Goal: Navigation & Orientation: Understand site structure

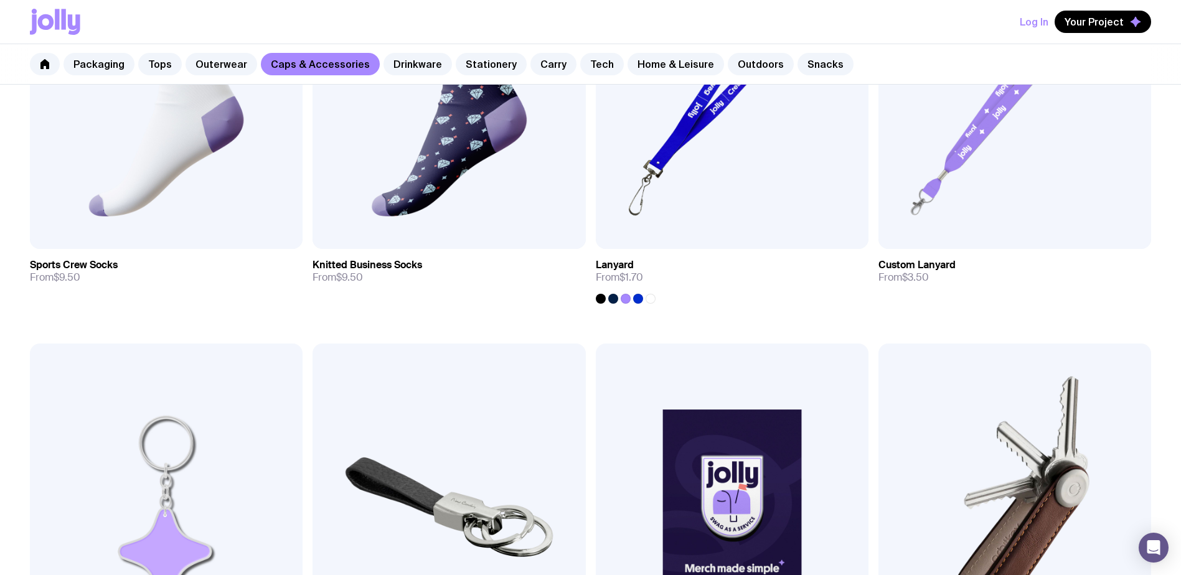
scroll to position [2048, 0]
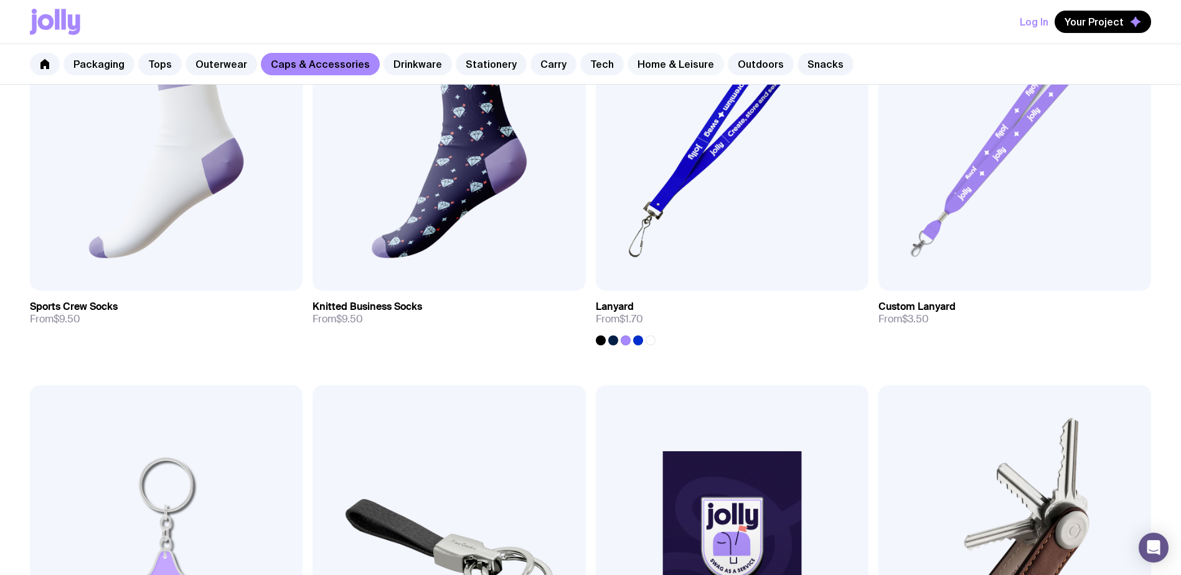
click at [657, 61] on link "Home & Leisure" at bounding box center [675, 64] width 96 height 22
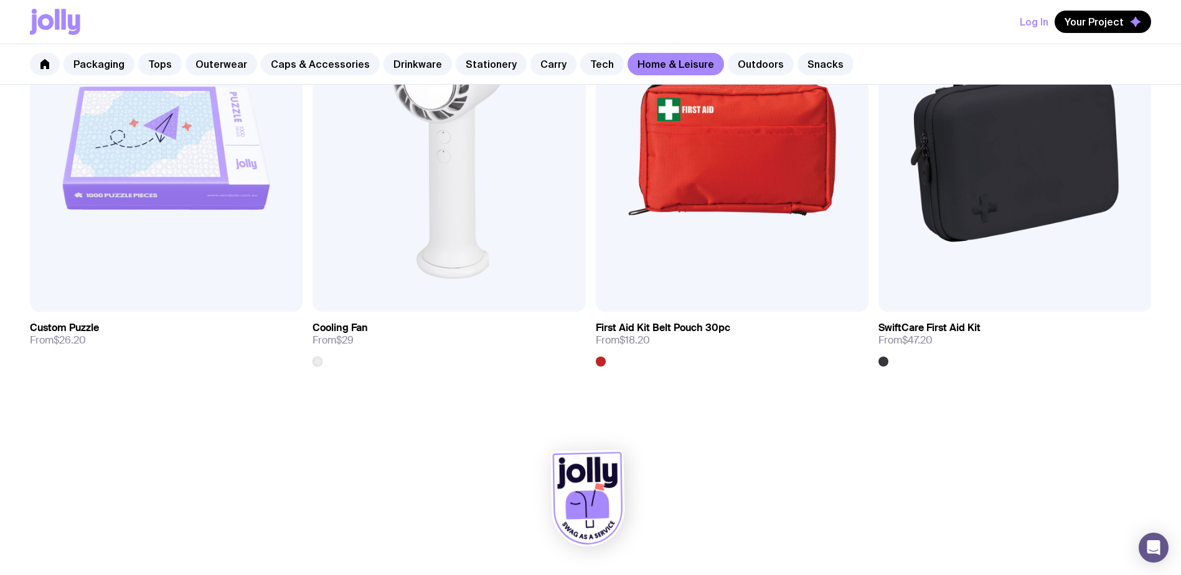
scroll to position [3296, 0]
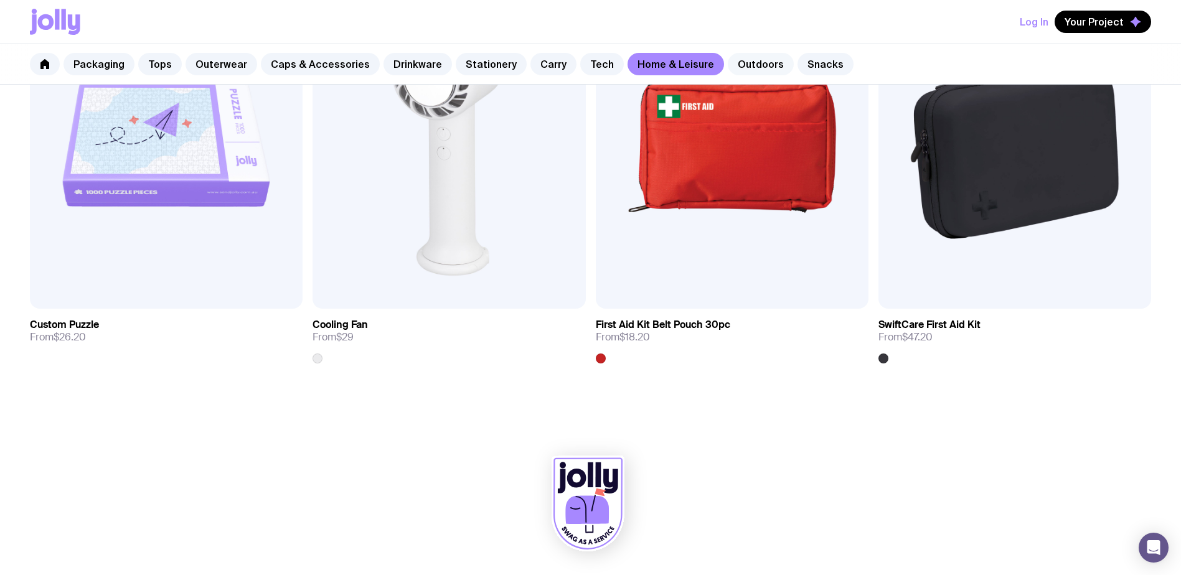
click at [736, 63] on link "Outdoors" at bounding box center [760, 64] width 66 height 22
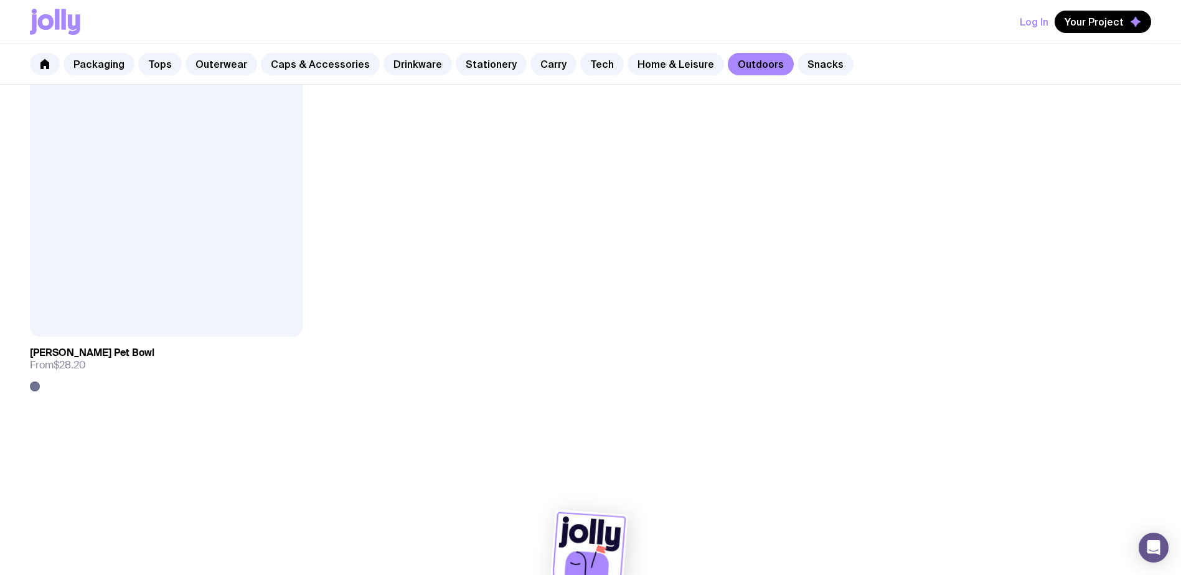
scroll to position [2452, 0]
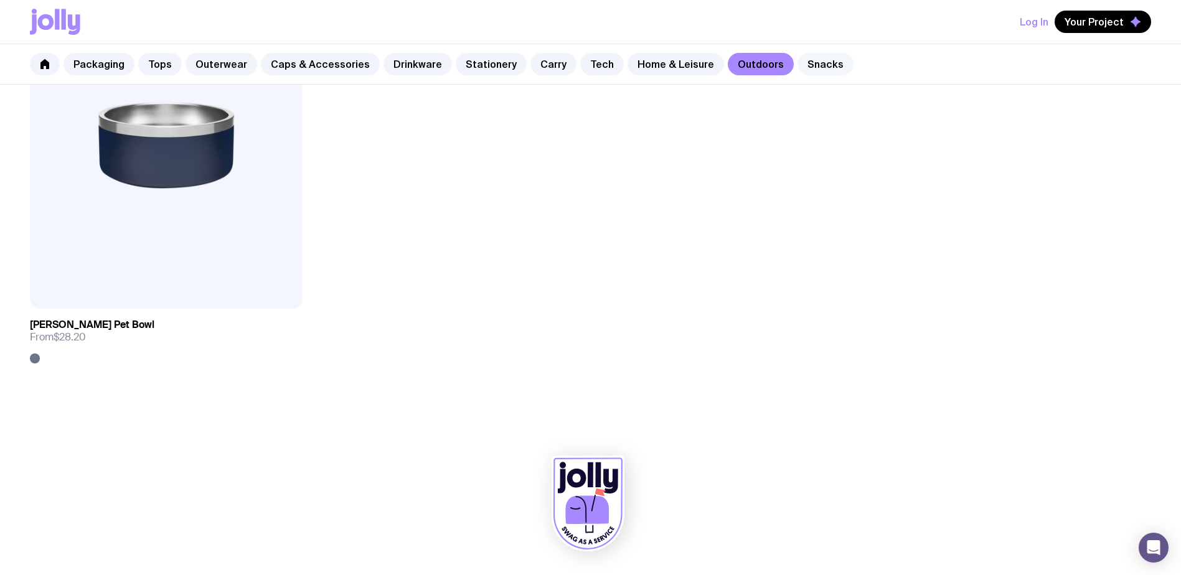
click at [797, 63] on link "Snacks" at bounding box center [825, 64] width 56 height 22
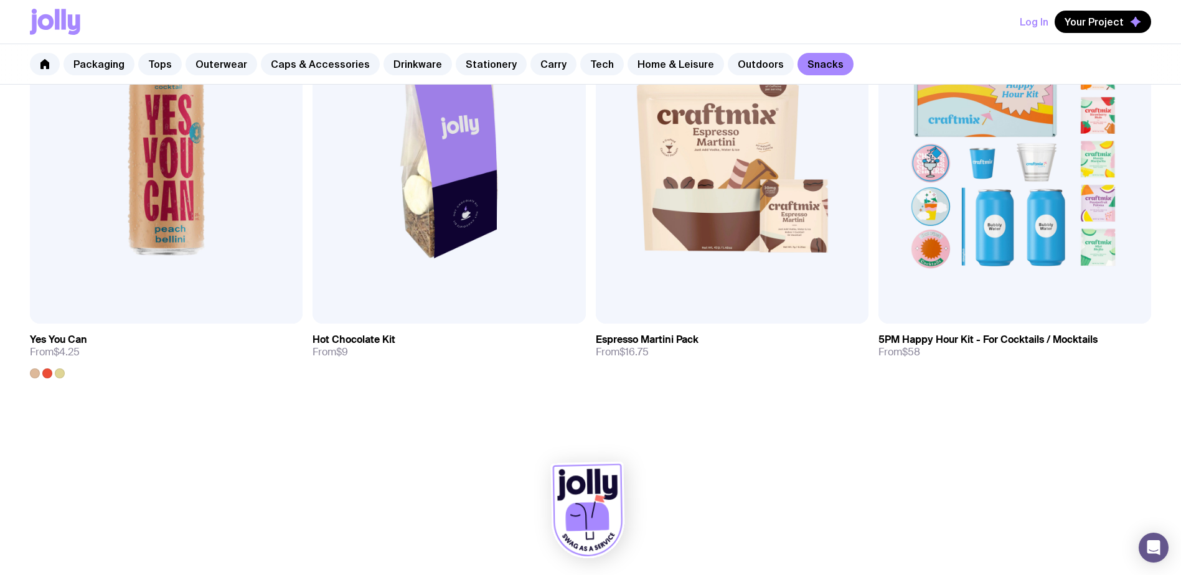
scroll to position [1187, 0]
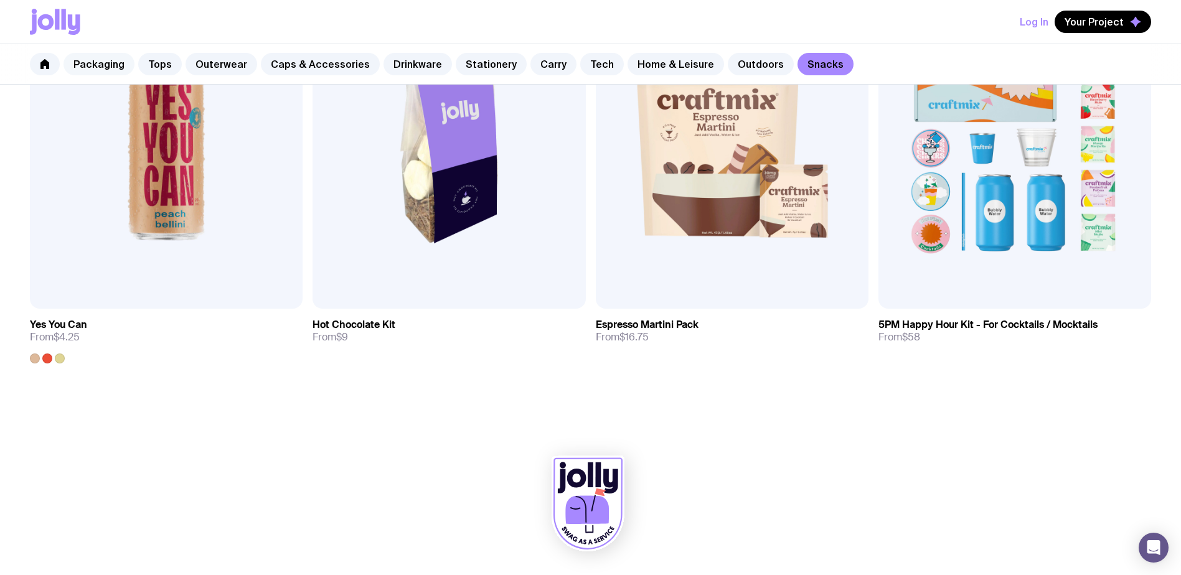
click at [83, 61] on link "Packaging" at bounding box center [98, 64] width 71 height 22
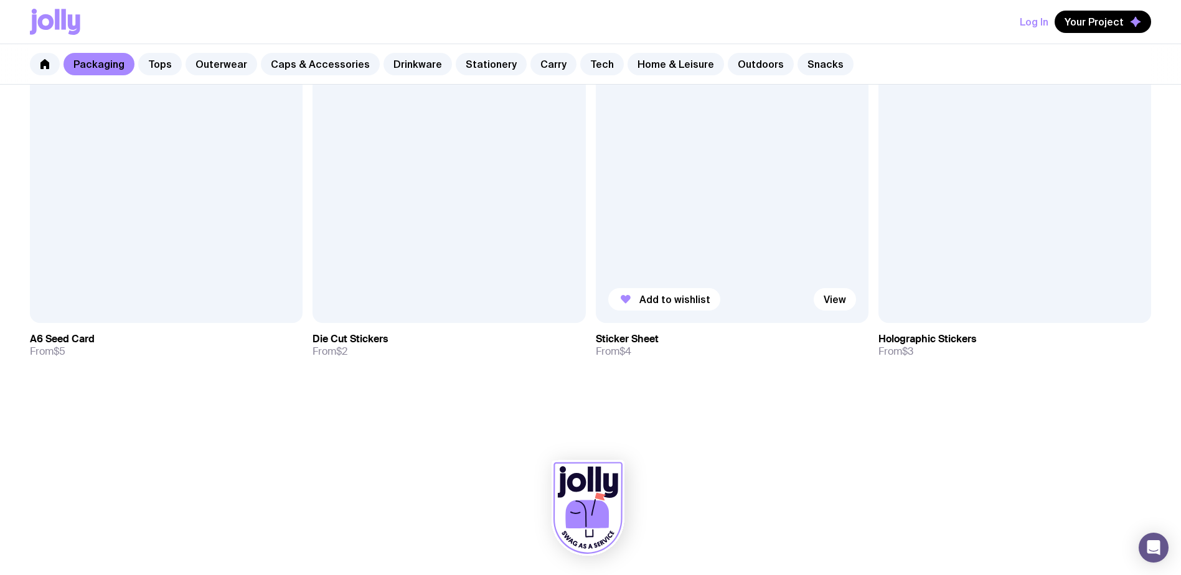
scroll to position [1579, 0]
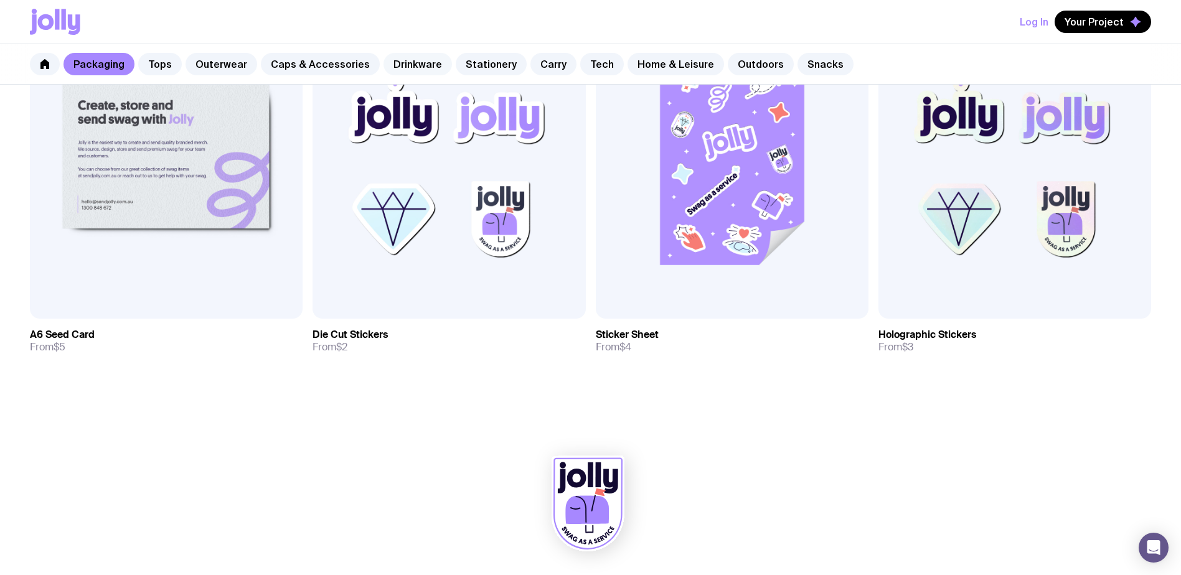
click at [411, 67] on link "Drinkware" at bounding box center [417, 64] width 68 height 22
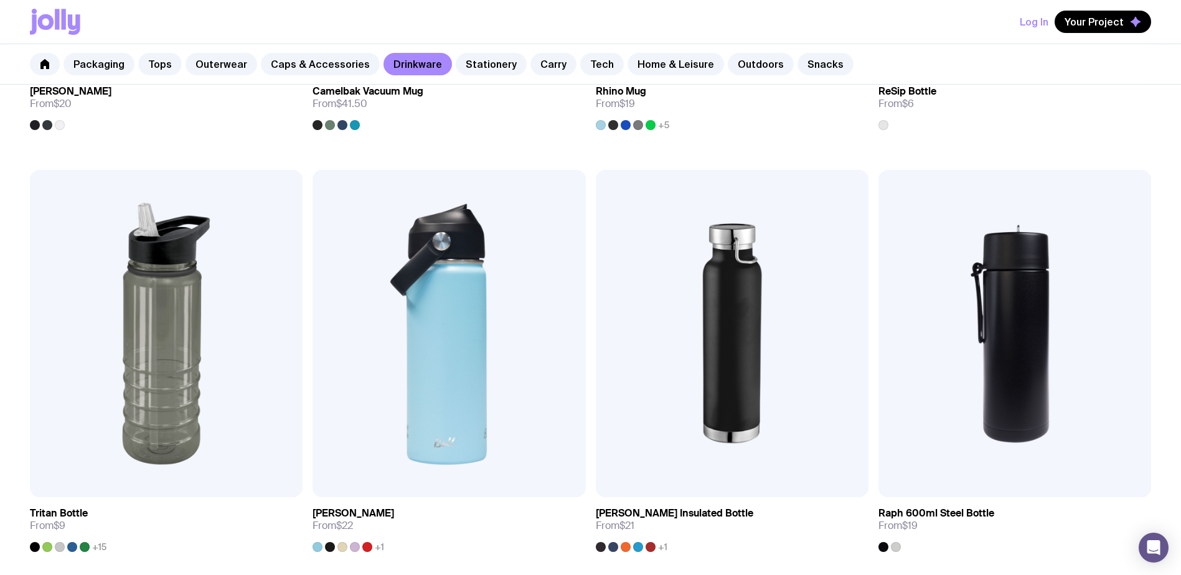
scroll to position [1419, 0]
click at [477, 65] on link "Stationery" at bounding box center [491, 64] width 71 height 22
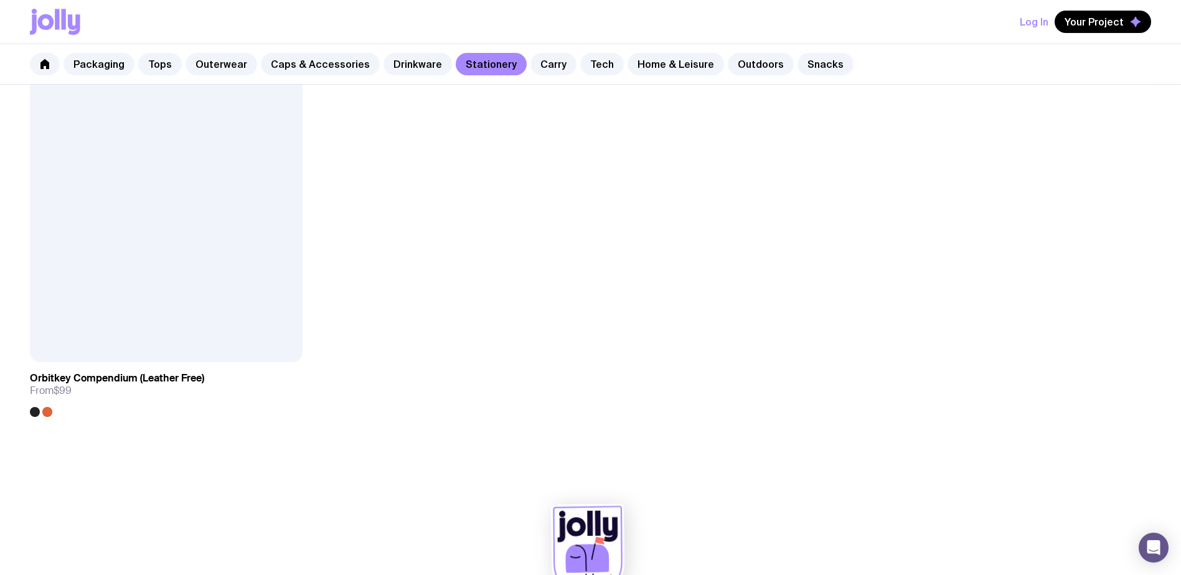
scroll to position [2823, 0]
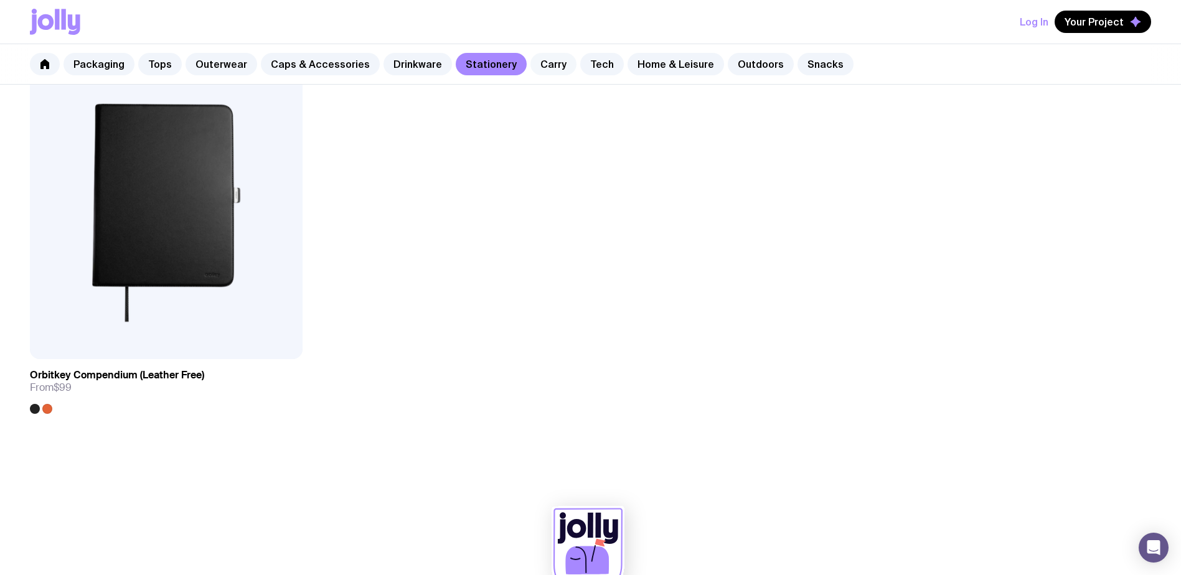
click at [530, 55] on link "Carry" at bounding box center [553, 64] width 46 height 22
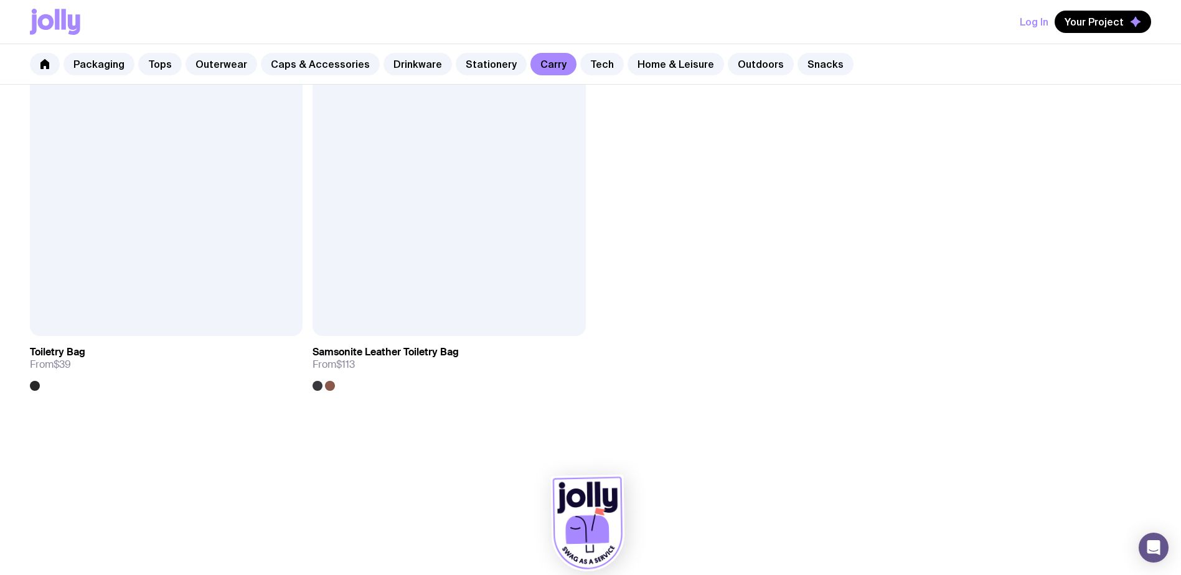
scroll to position [3718, 0]
